Goal: Task Accomplishment & Management: Manage account settings

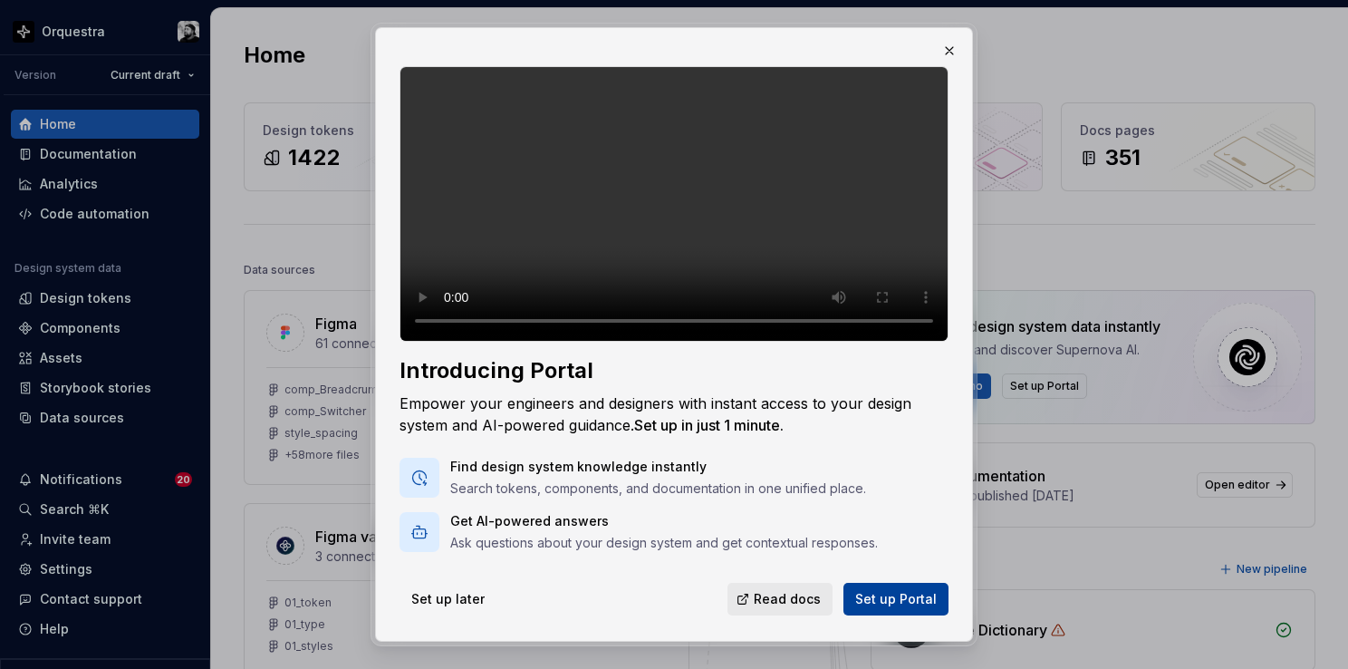
click at [905, 597] on span "Set up Portal" at bounding box center [896, 599] width 82 height 18
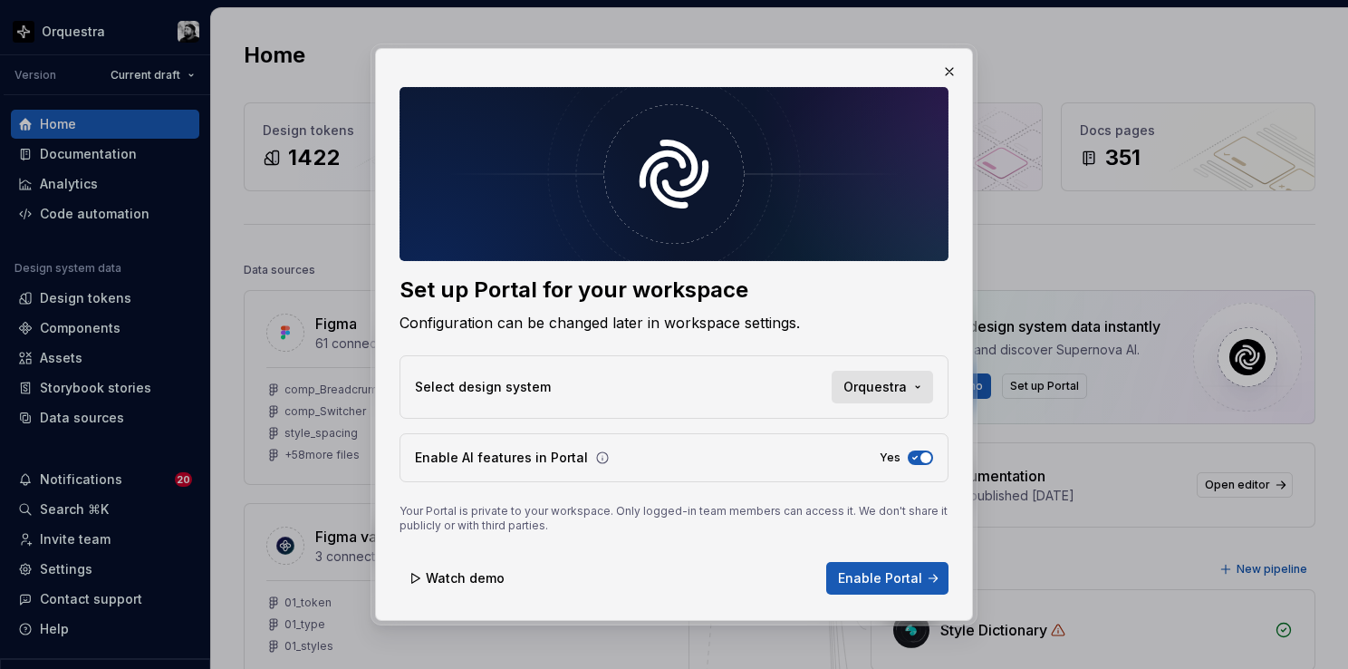
click at [891, 391] on span "Orquestra" at bounding box center [875, 387] width 63 height 18
click at [896, 385] on div "Set up Portal for your workspace Configuration can be changed later in workspac…" at bounding box center [674, 334] width 1348 height 669
click at [877, 581] on span "Enable Portal" at bounding box center [880, 578] width 84 height 18
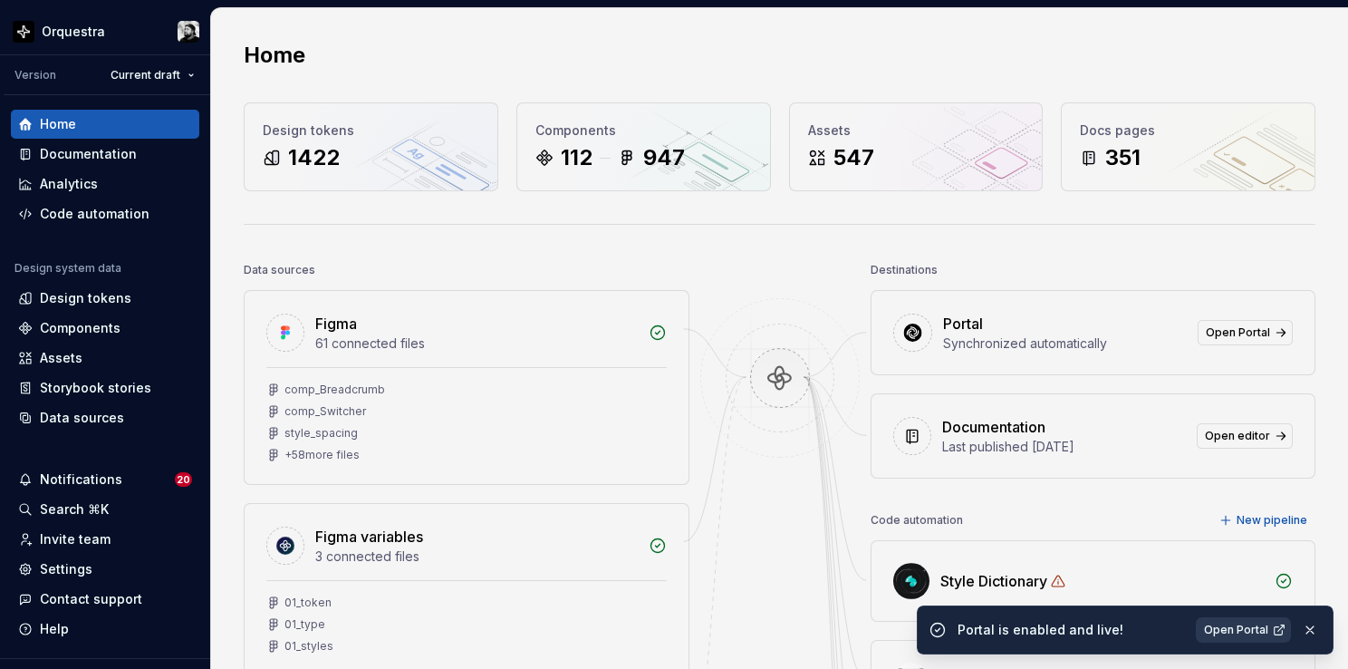
click at [1267, 625] on span "Open Portal" at bounding box center [1236, 629] width 64 height 14
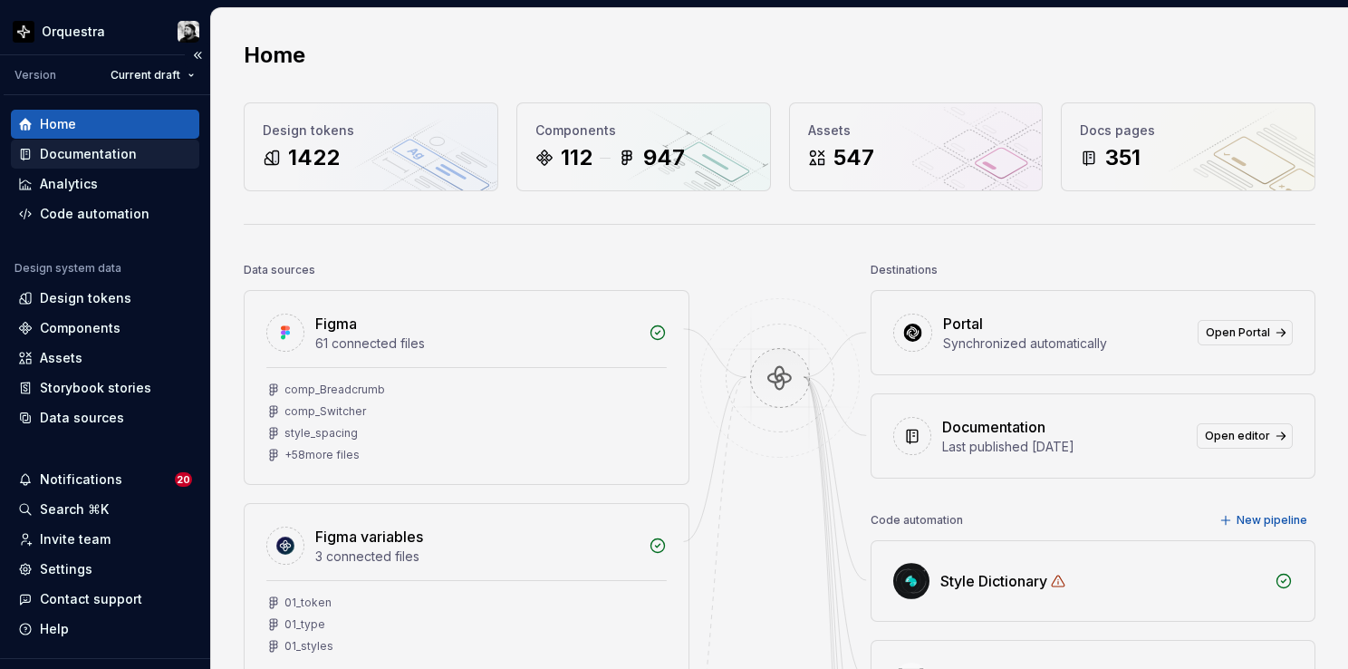
click at [75, 156] on div "Documentation" at bounding box center [88, 154] width 97 height 18
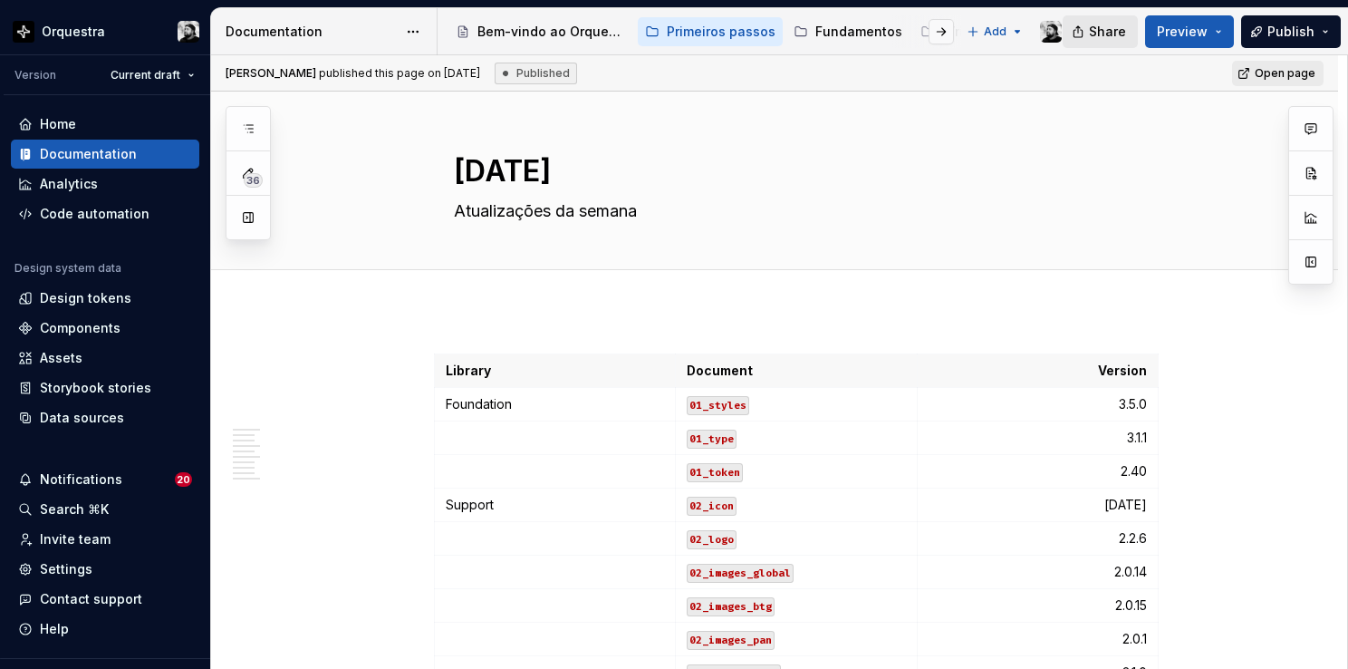
click at [1115, 31] on span "Share" at bounding box center [1107, 32] width 37 height 18
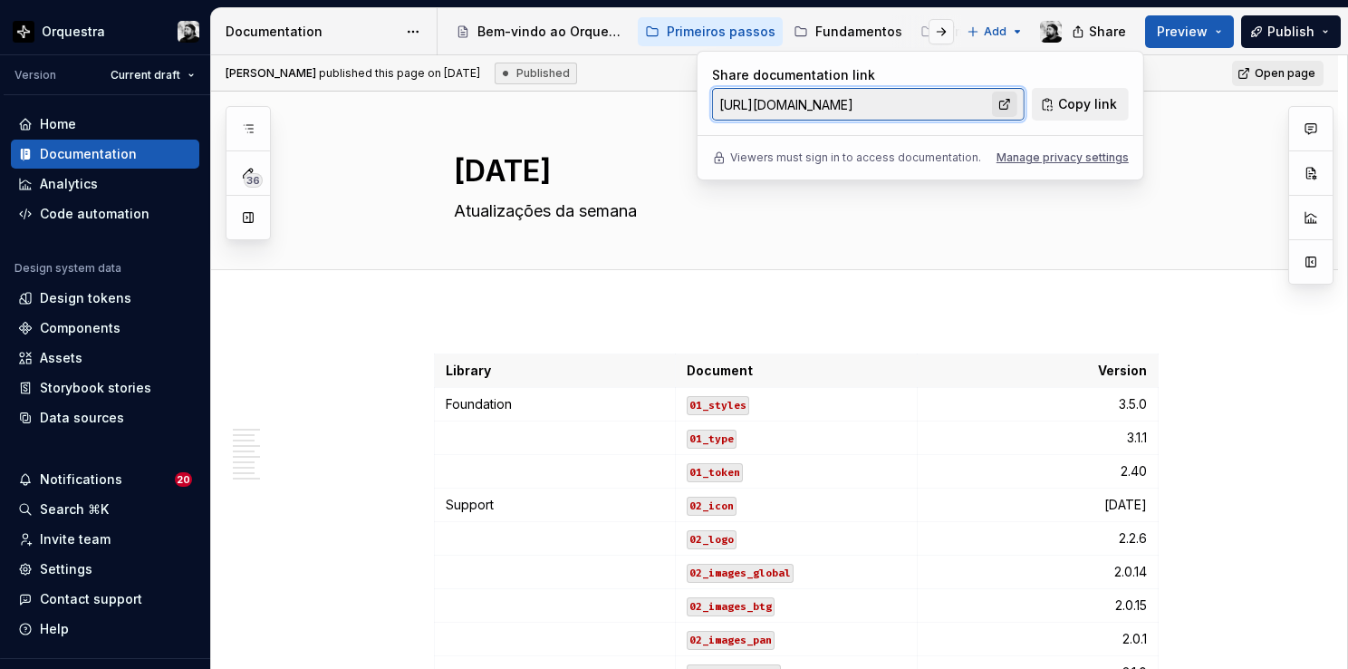
drag, startPoint x: 1115, startPoint y: 31, endPoint x: 1008, endPoint y: 100, distance: 127.9
click at [1008, 100] on link at bounding box center [1004, 104] width 25 height 25
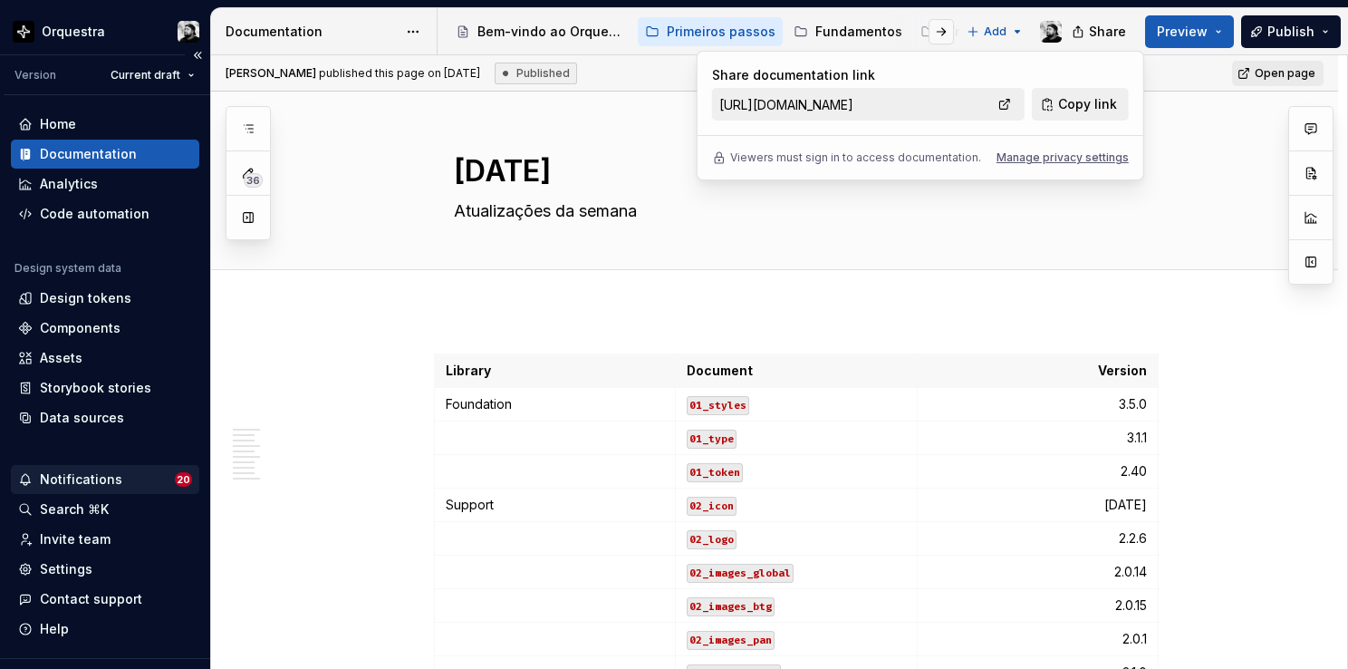
type textarea "*"
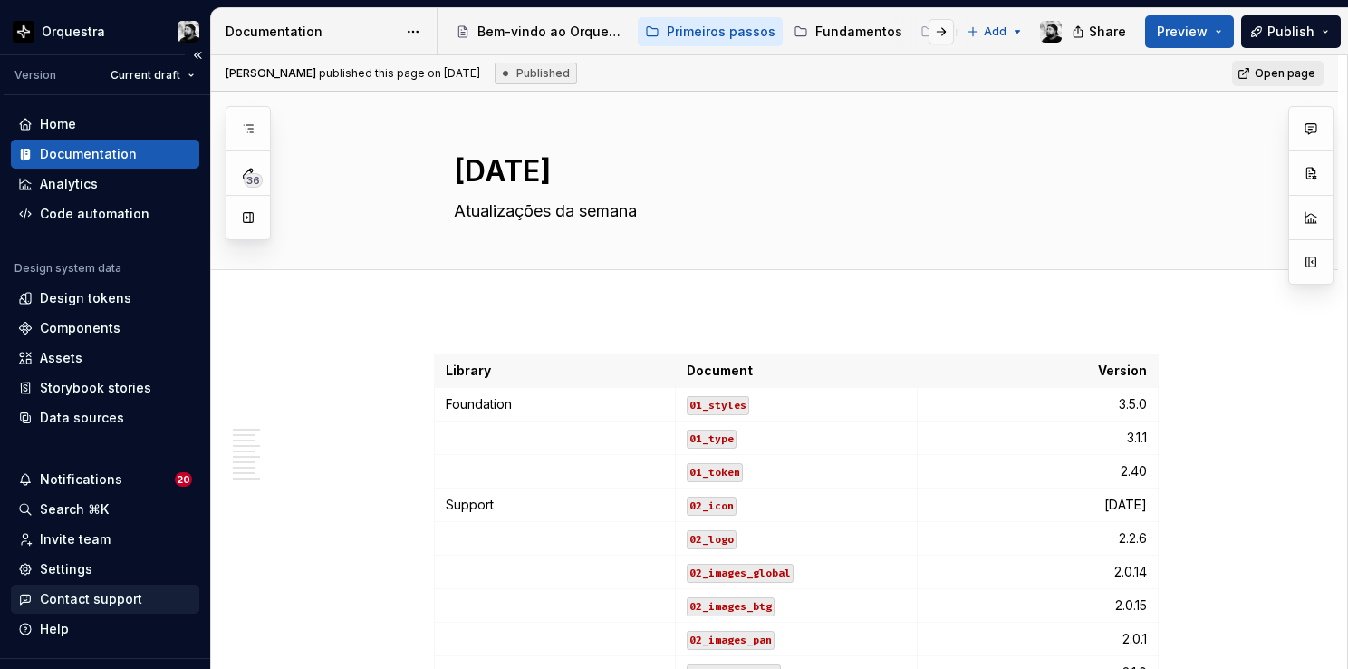
click at [84, 601] on div "Contact support" at bounding box center [91, 599] width 102 height 18
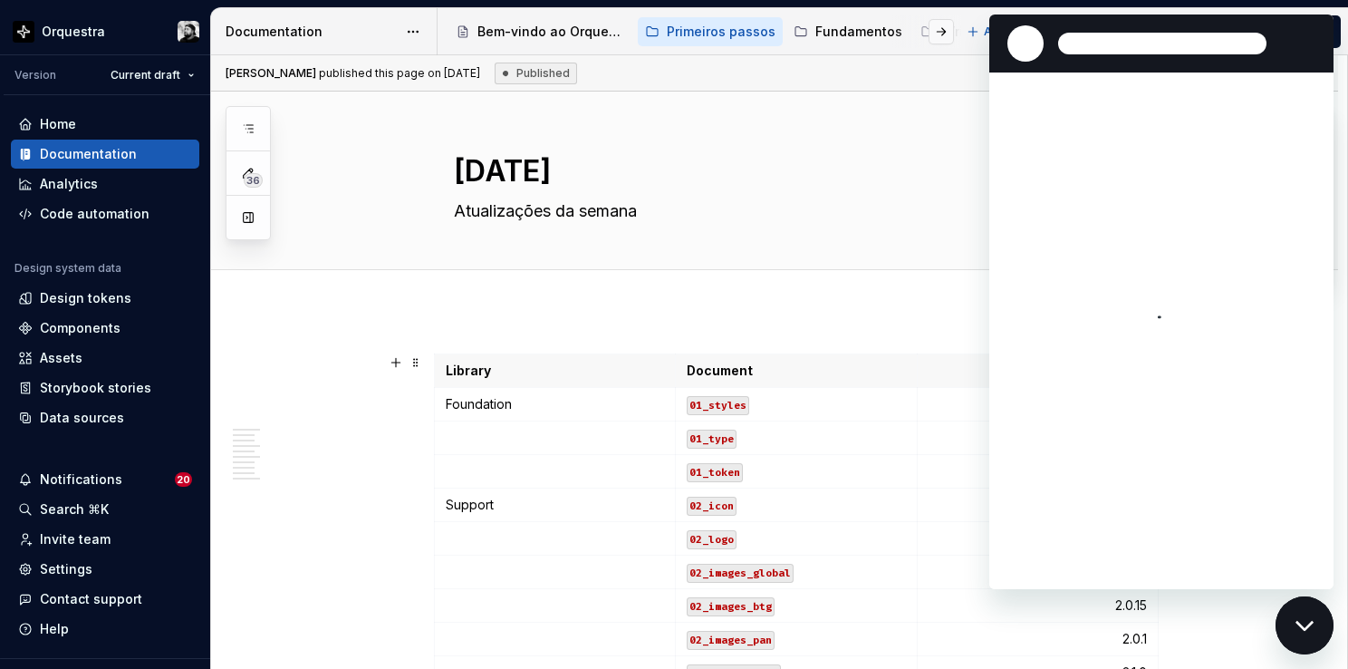
click at [1310, 620] on icon "Fechar janela de mensagens" at bounding box center [1305, 626] width 19 height 12
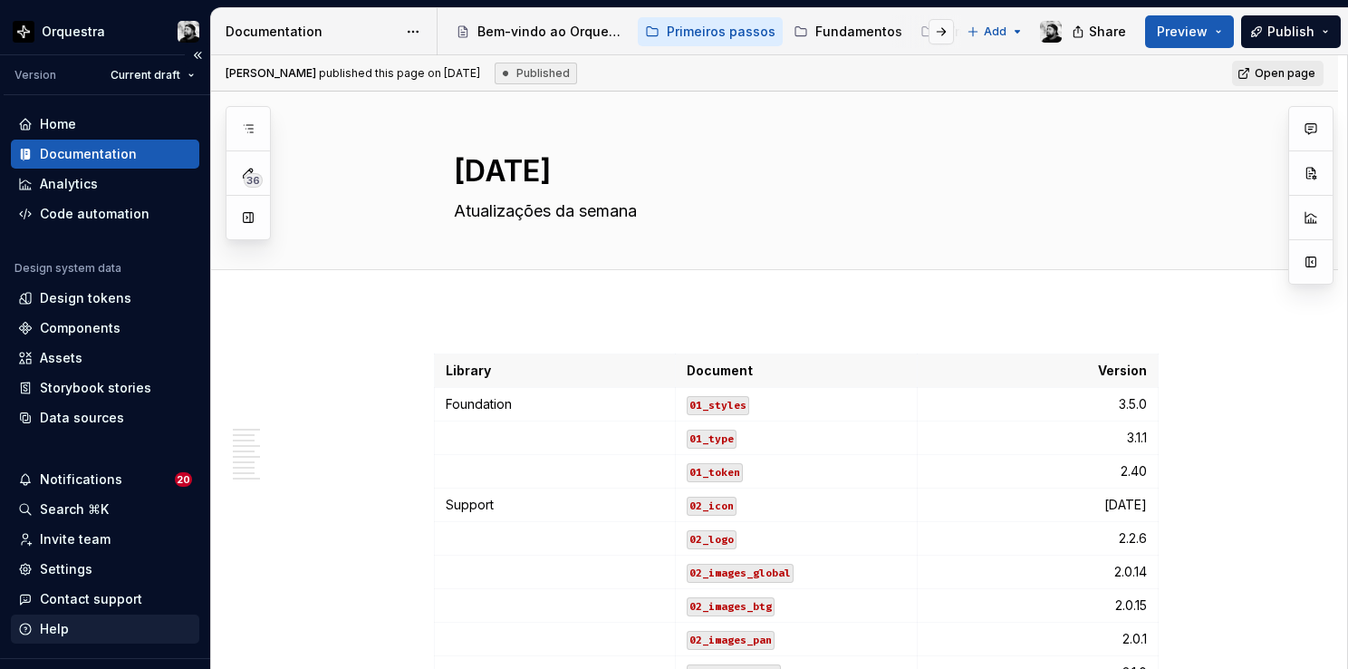
click at [55, 627] on div "Help" at bounding box center [54, 629] width 29 height 18
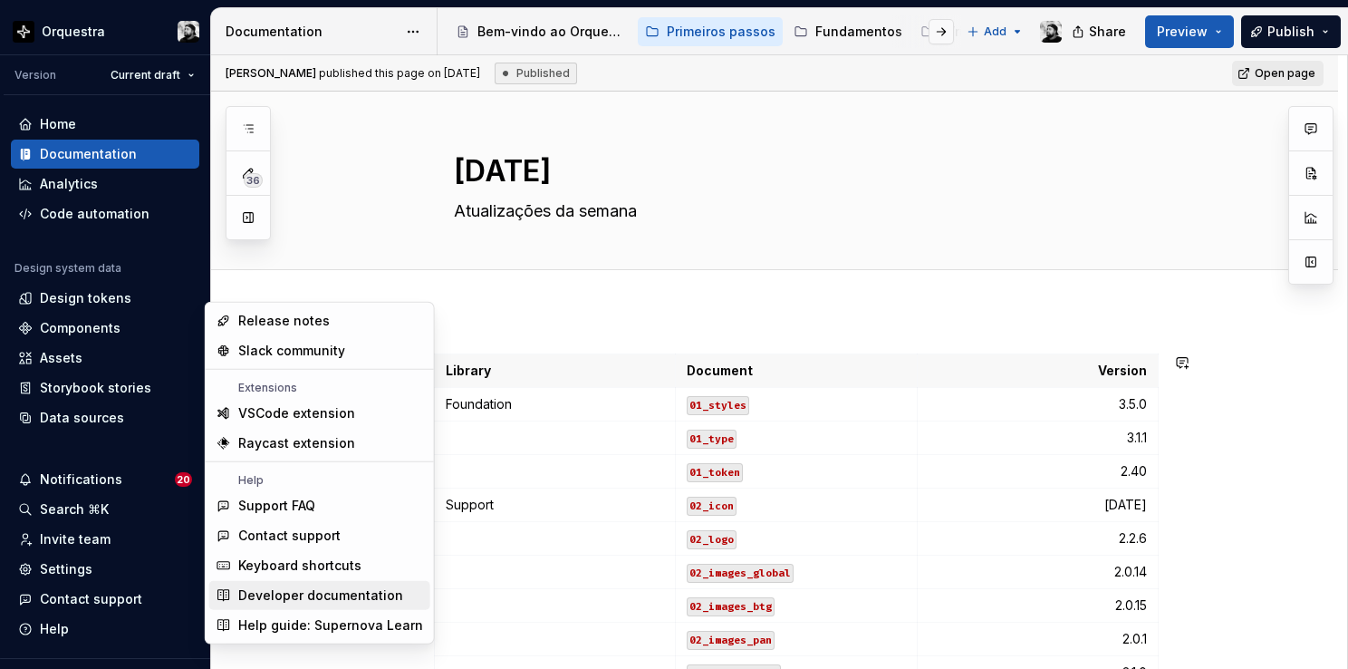
type textarea "*"
click at [284, 327] on div "Release notes" at bounding box center [284, 321] width 92 height 18
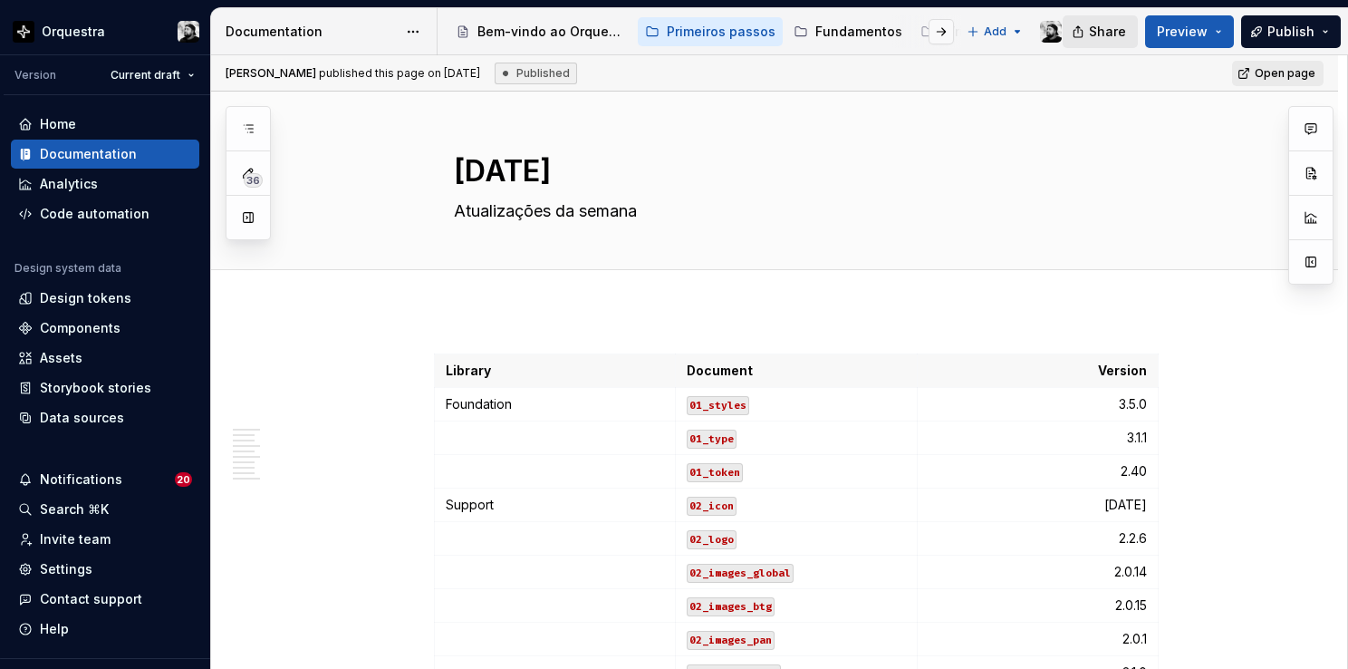
click at [1106, 29] on span "Share" at bounding box center [1107, 32] width 37 height 18
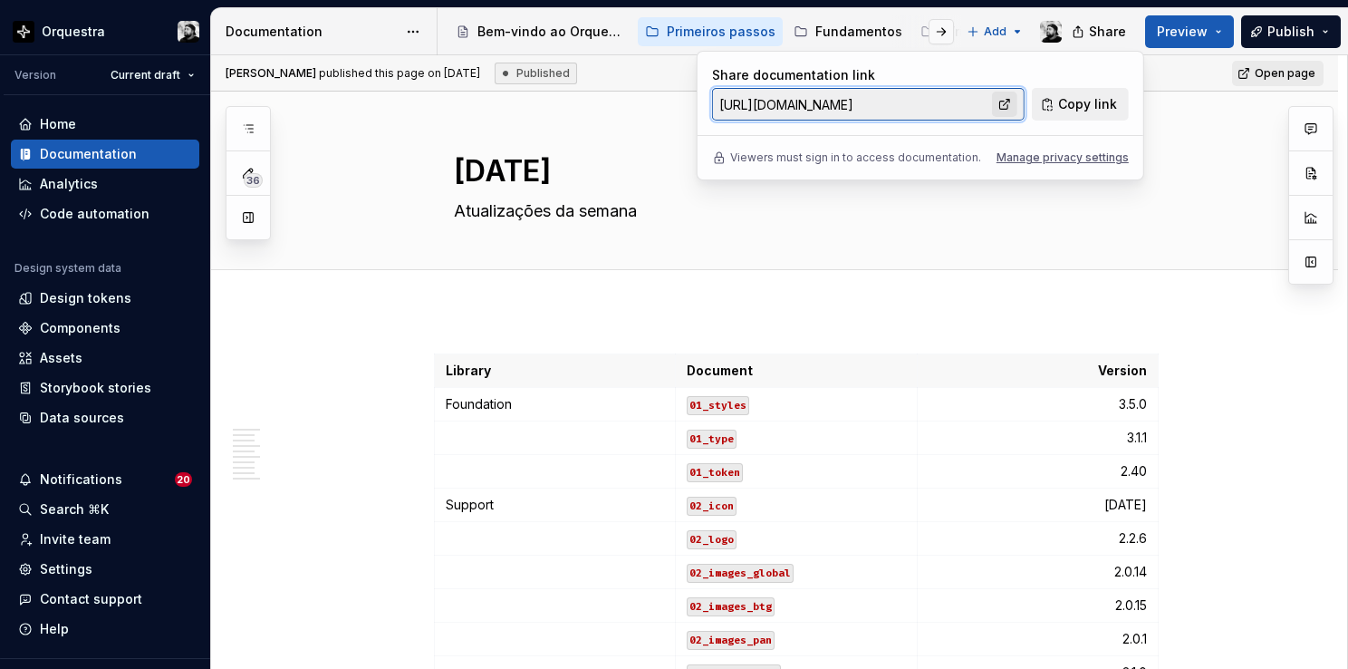
drag, startPoint x: 1106, startPoint y: 29, endPoint x: 1000, endPoint y: 107, distance: 131.6
click at [1000, 107] on link at bounding box center [1004, 104] width 25 height 25
type textarea "*"
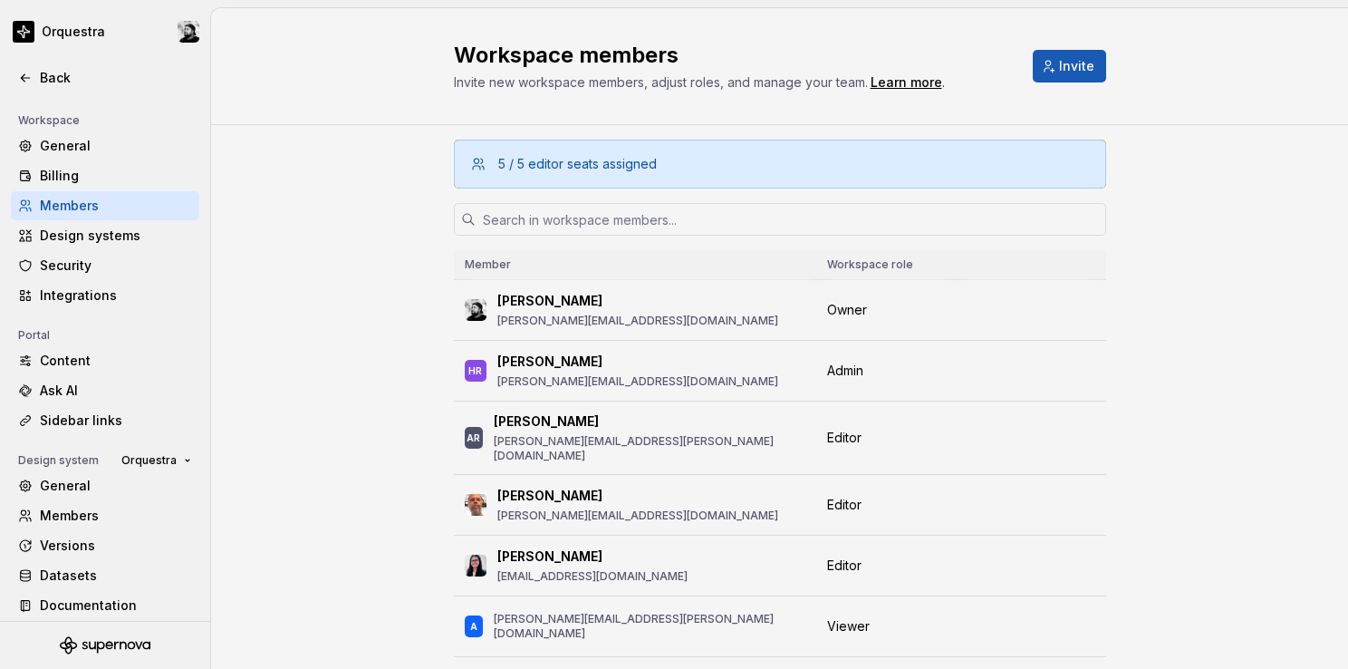
scroll to position [129, 0]
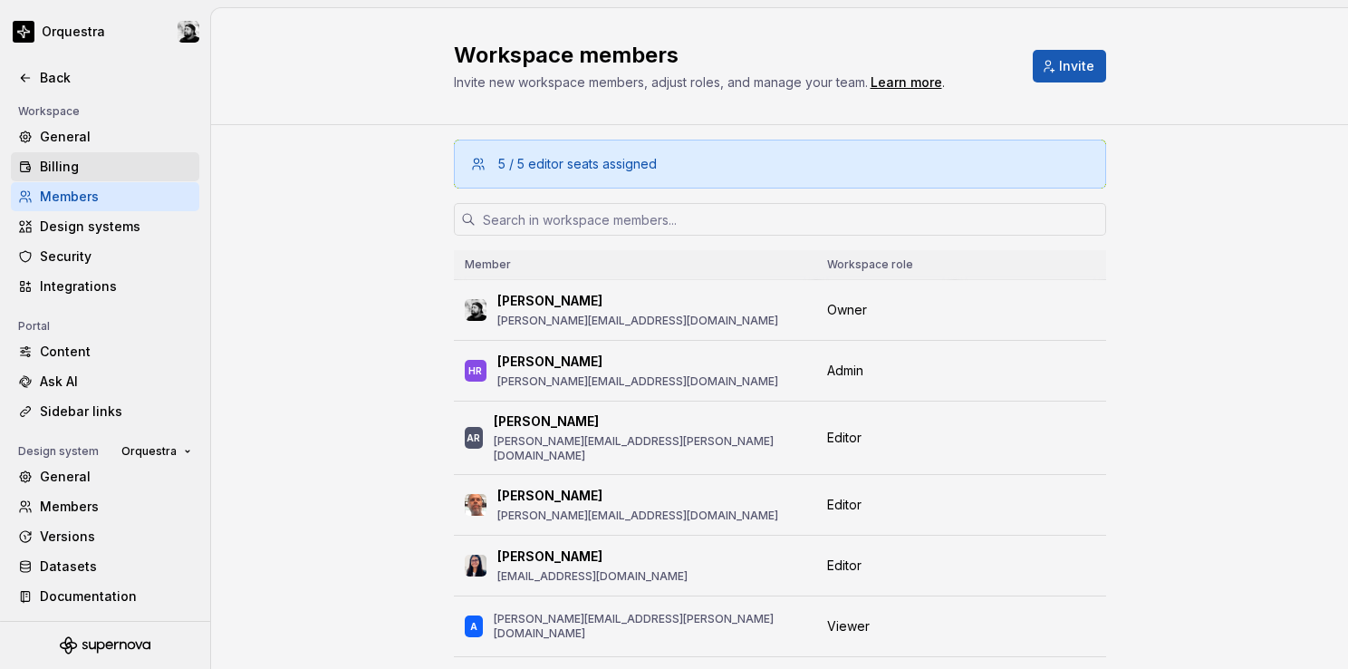
click at [69, 171] on div "Billing" at bounding box center [116, 167] width 152 height 18
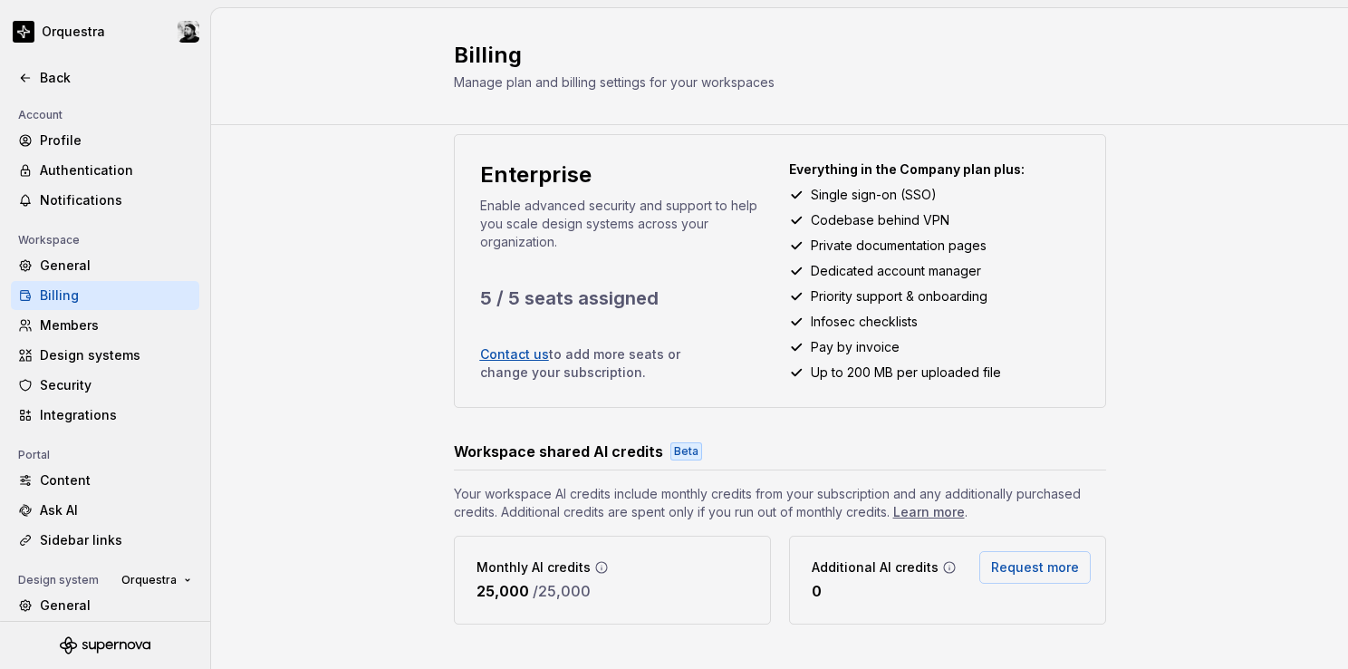
scroll to position [46, 0]
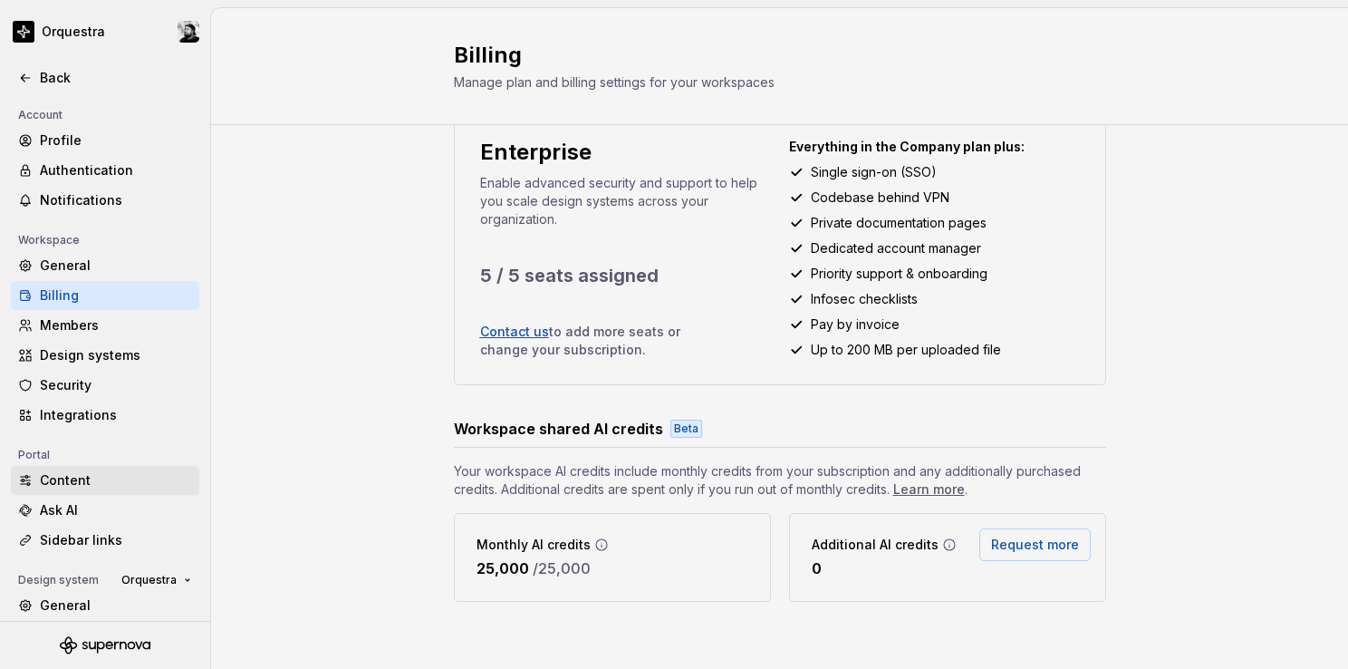
click at [96, 483] on div "Content" at bounding box center [116, 480] width 152 height 18
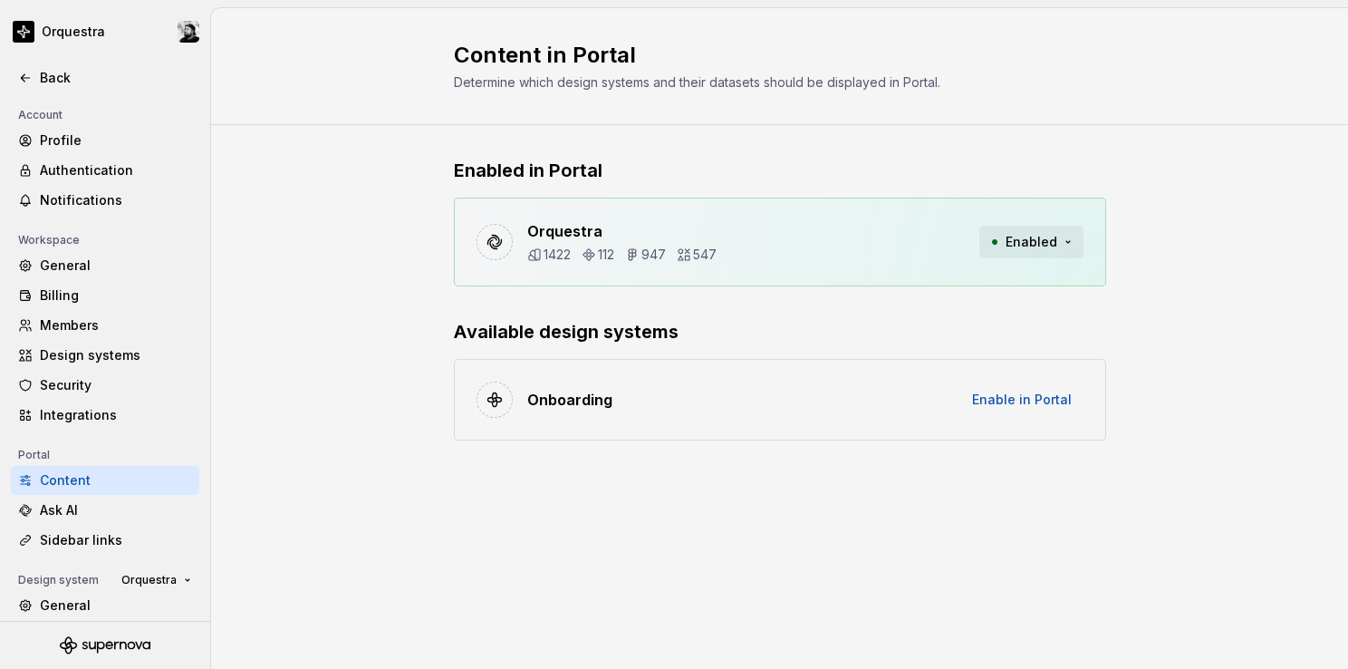
click at [1037, 243] on span "Enabled" at bounding box center [1032, 242] width 52 height 18
click at [377, 303] on div "Enabled in Portal Orquestra 1422 112 947 547 Enabled Available design systems O…" at bounding box center [779, 317] width 1137 height 384
click at [98, 502] on div "Ask AI" at bounding box center [116, 510] width 152 height 18
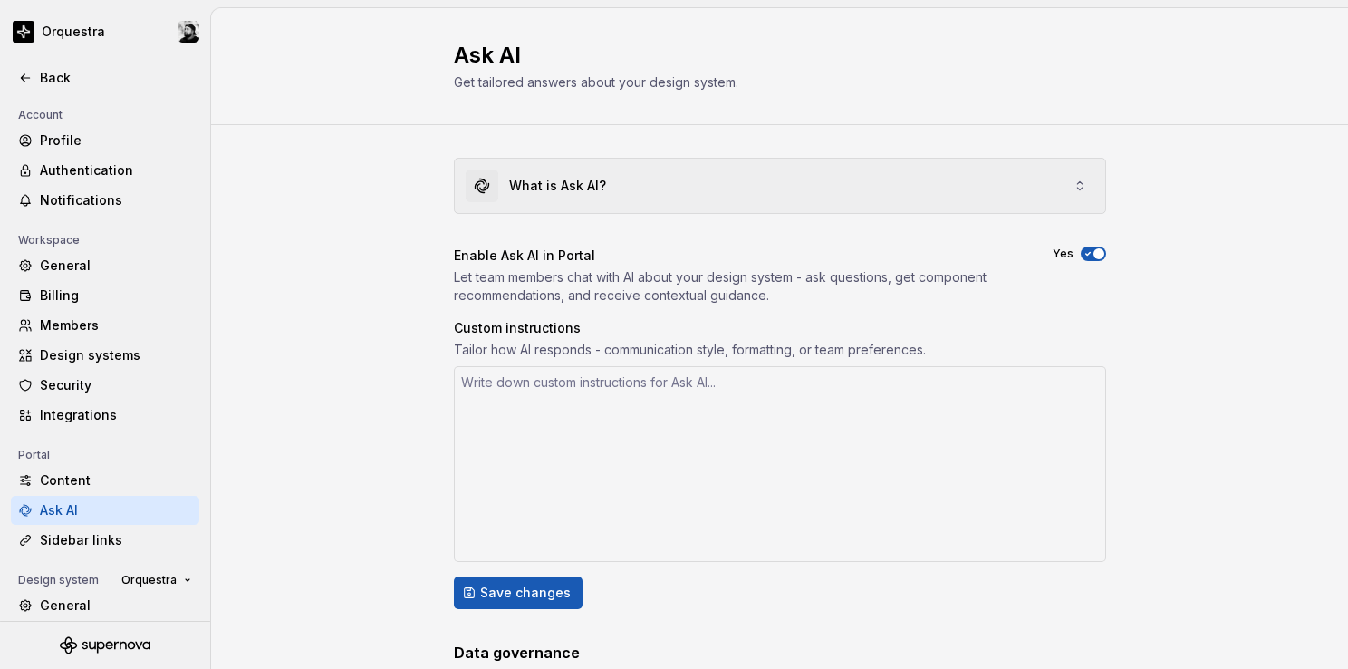
click at [1028, 174] on div "What is Ask AI?" at bounding box center [780, 186] width 651 height 54
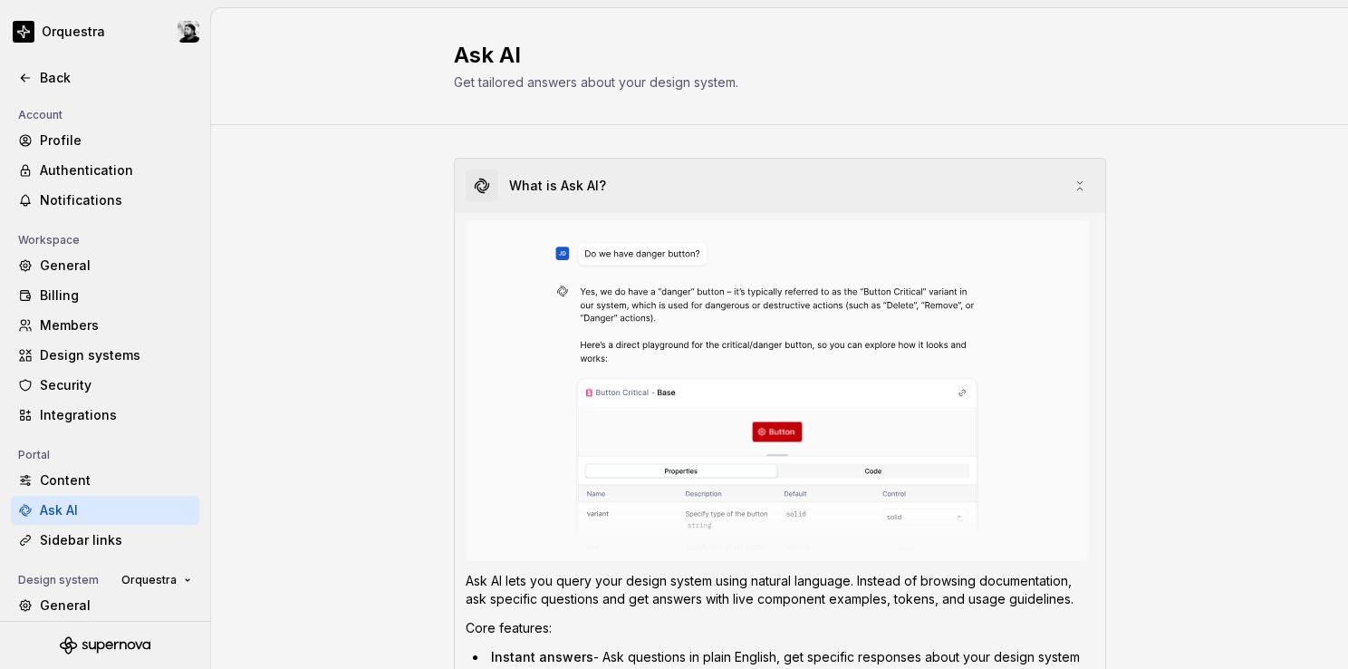
click at [1028, 175] on div "What is Ask AI?" at bounding box center [780, 186] width 651 height 54
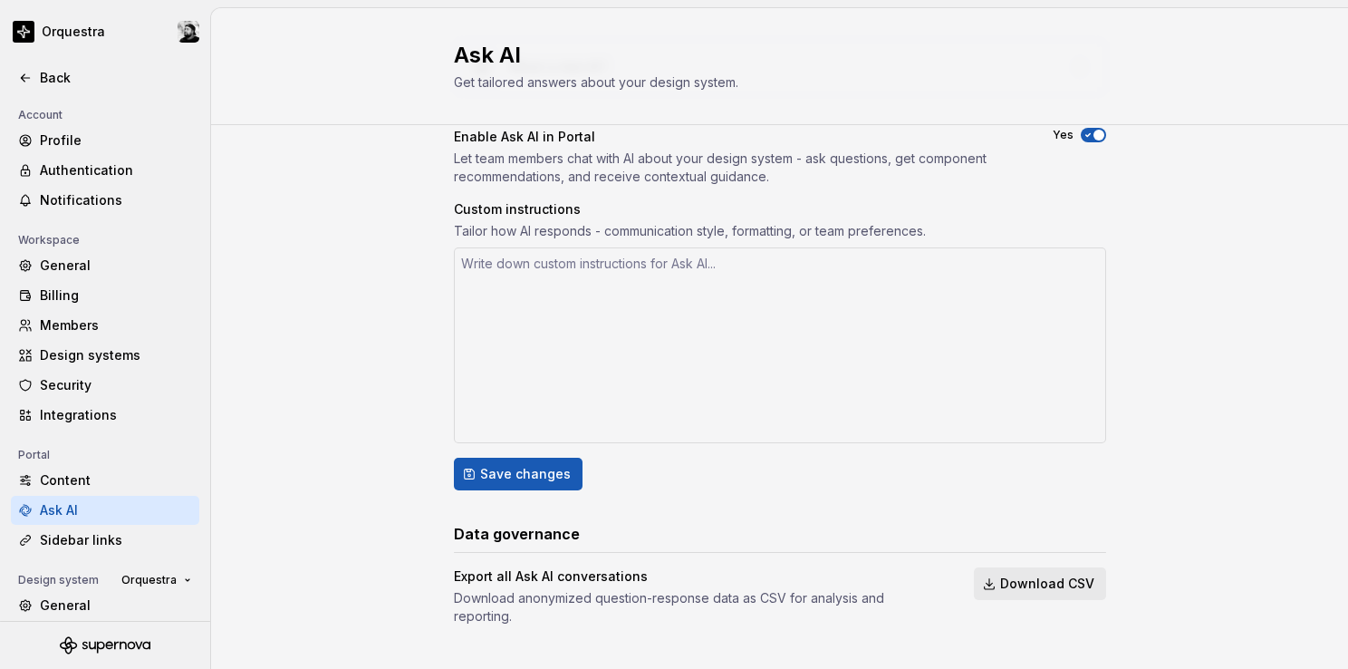
scroll to position [124, 0]
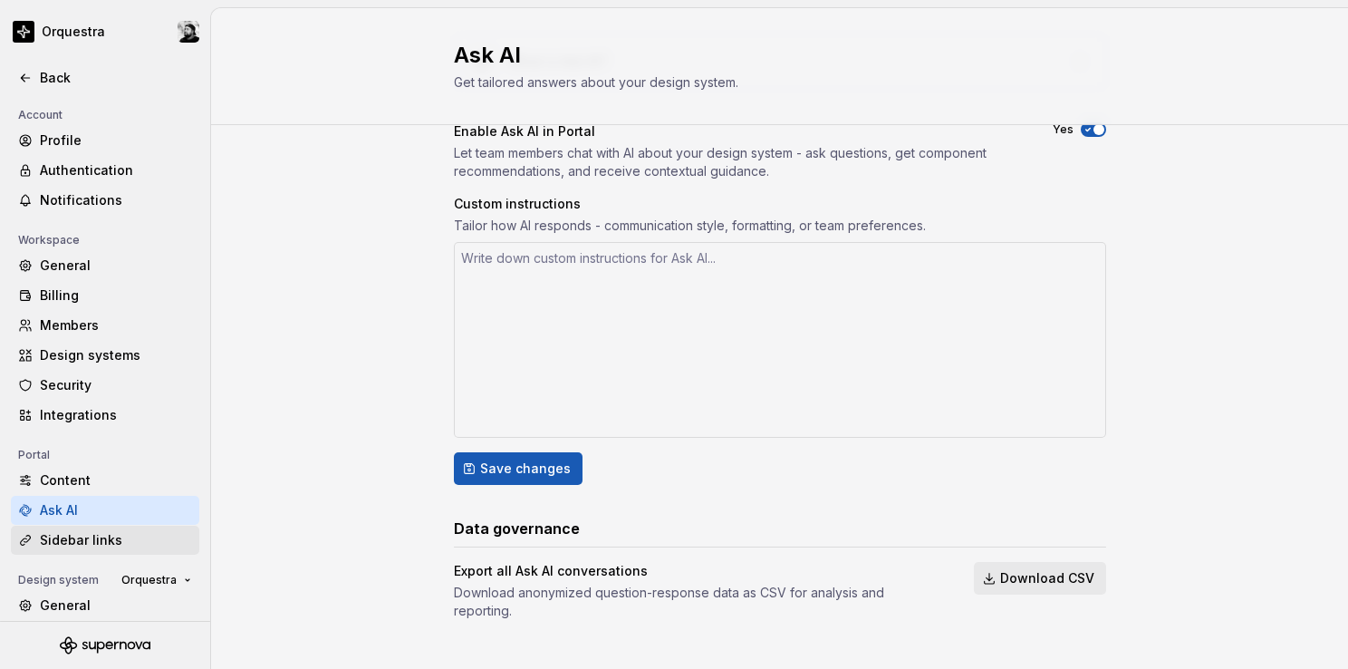
click at [58, 545] on div "Sidebar links" at bounding box center [116, 540] width 152 height 18
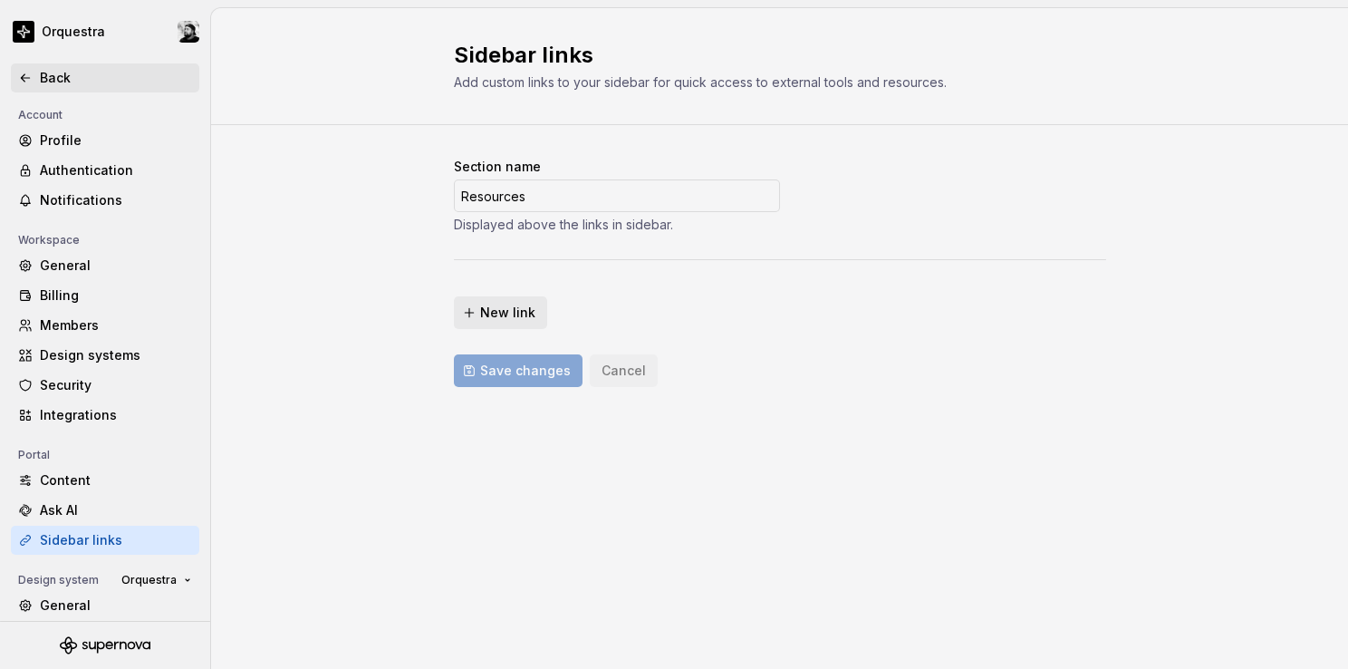
click at [58, 67] on div "Back" at bounding box center [105, 77] width 188 height 29
